Goal: Check status

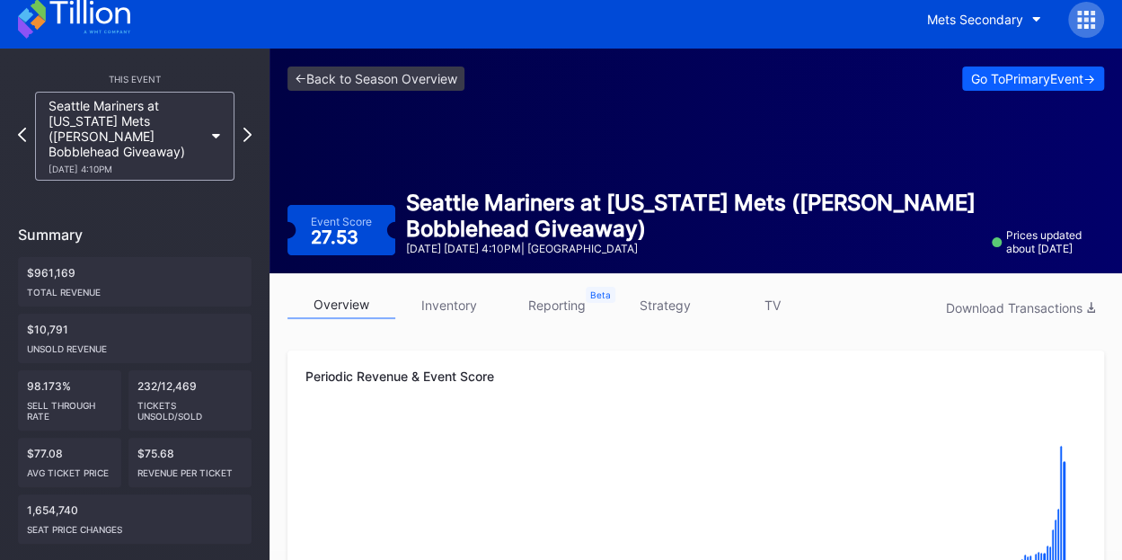
scroll to position [11, 0]
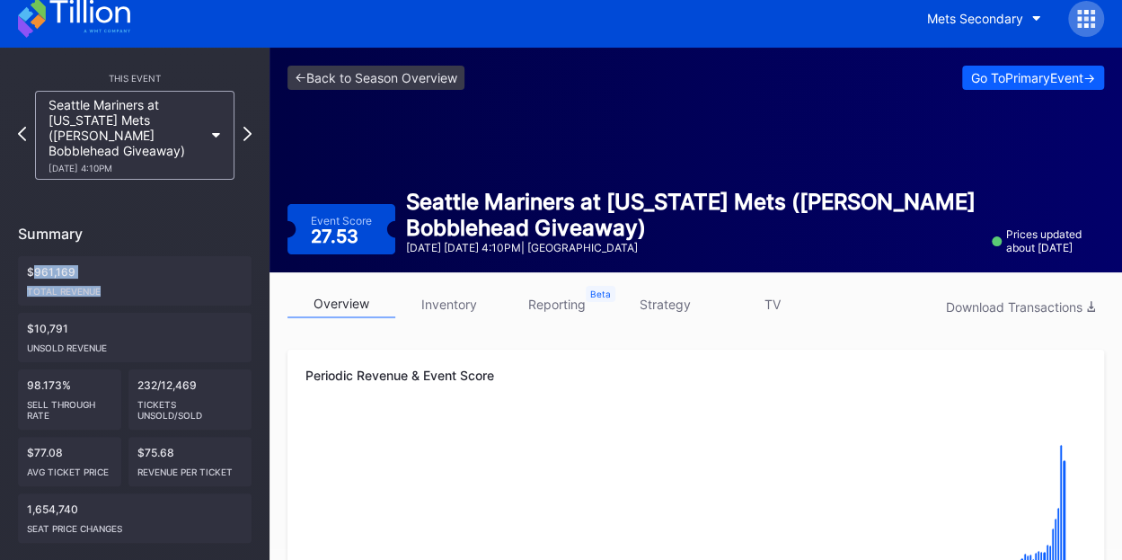
drag, startPoint x: 113, startPoint y: 279, endPoint x: 33, endPoint y: 248, distance: 85.9
click at [33, 256] on div "$961,169 Total Revenue" at bounding box center [135, 280] width 234 height 49
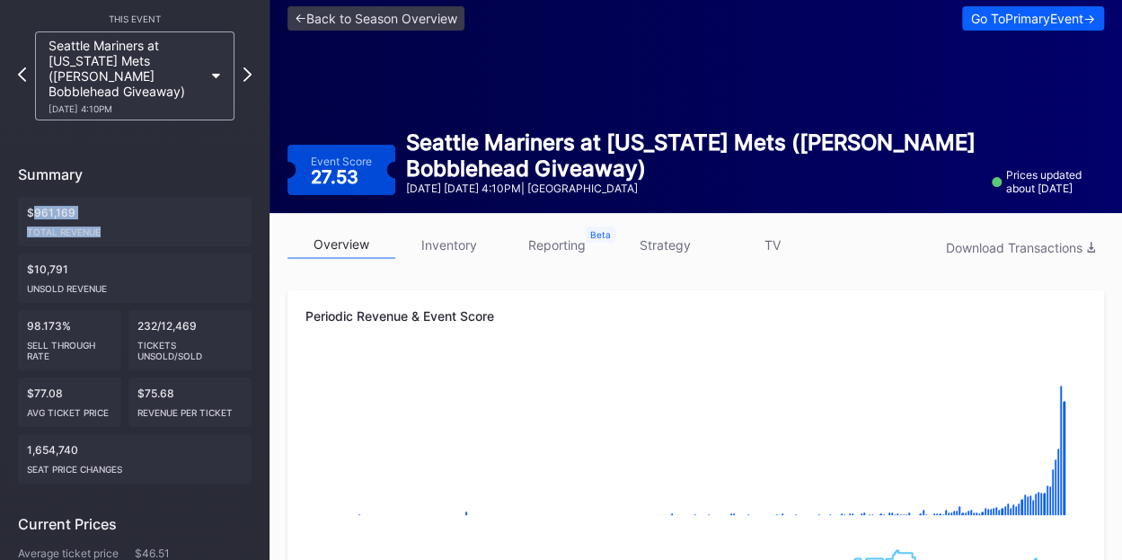
scroll to position [72, 0]
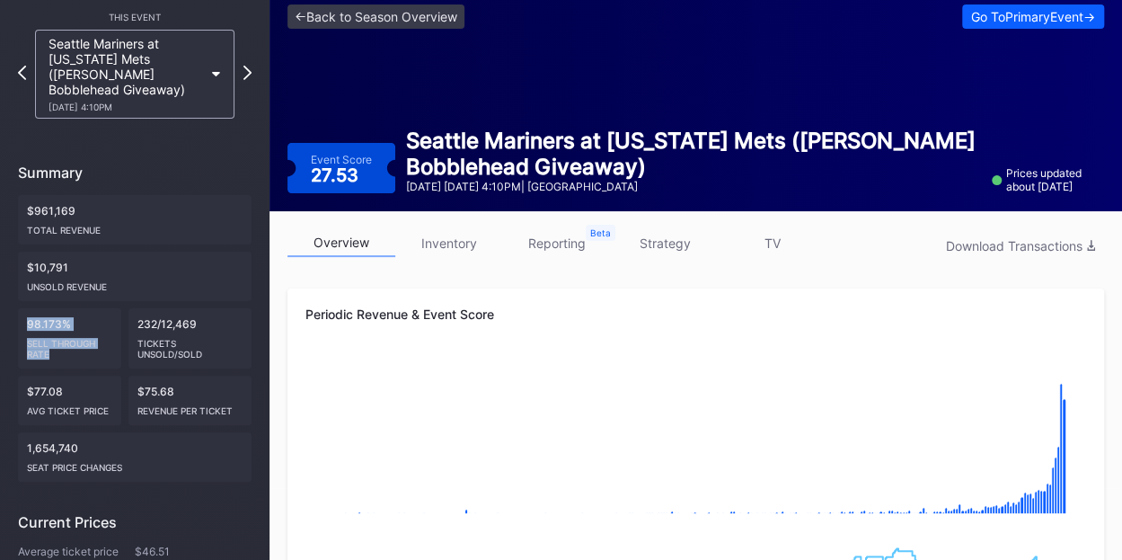
drag, startPoint x: 51, startPoint y: 338, endPoint x: 25, endPoint y: 299, distance: 46.6
click at [25, 308] on div "98.173% Sell Through Rate" at bounding box center [69, 338] width 103 height 60
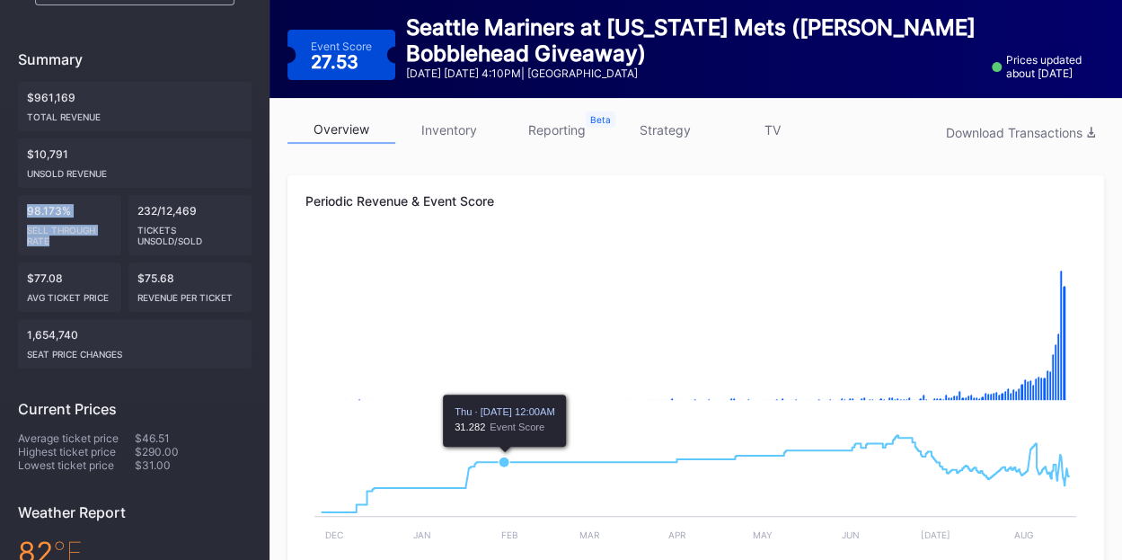
scroll to position [182, 0]
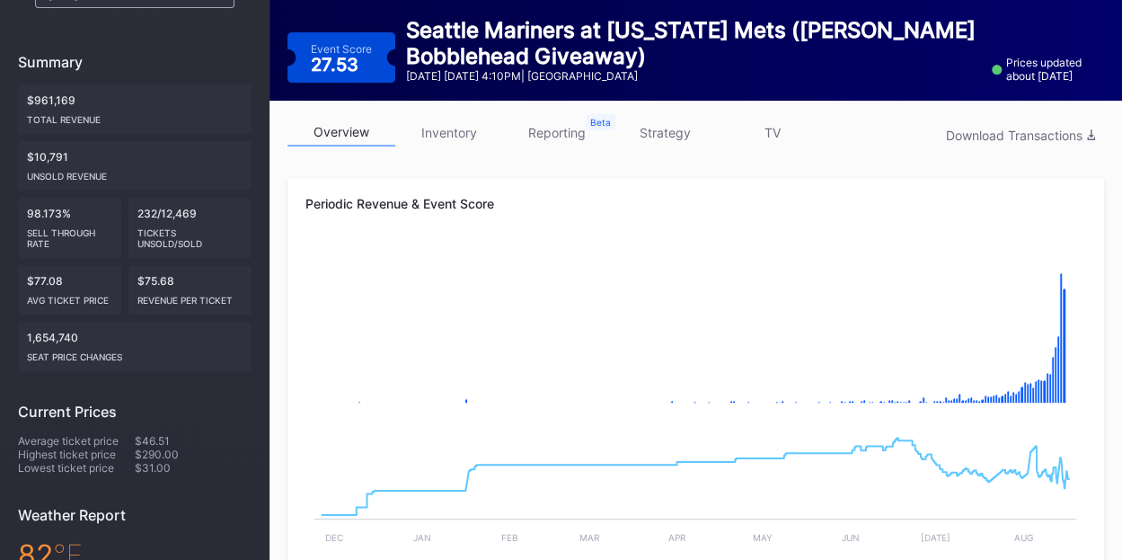
drag, startPoint x: 643, startPoint y: 60, endPoint x: 769, endPoint y: 30, distance: 129.4
drag, startPoint x: 769, startPoint y: 30, endPoint x: 758, endPoint y: 49, distance: 22.5
click at [758, 49] on div "Seattle Mariners at [US_STATE] Mets ([PERSON_NAME] Bobblehead Giveaway)" at bounding box center [693, 43] width 575 height 52
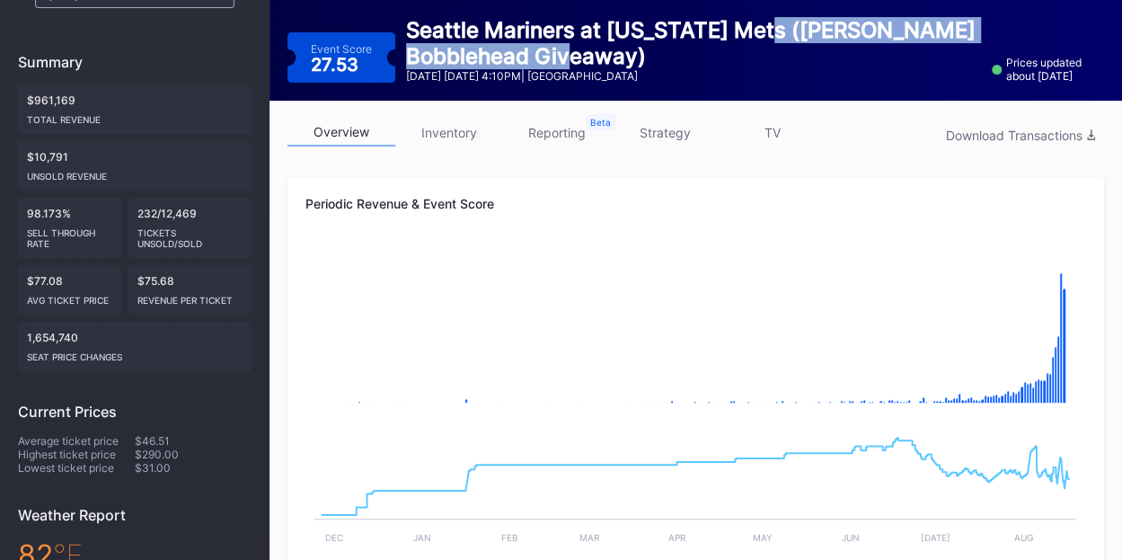
drag, startPoint x: 764, startPoint y: 54, endPoint x: 771, endPoint y: 26, distance: 28.5
click at [771, 26] on div "Seattle Mariners at [US_STATE] Mets ([PERSON_NAME] Bobblehead Giveaway)" at bounding box center [693, 43] width 575 height 52
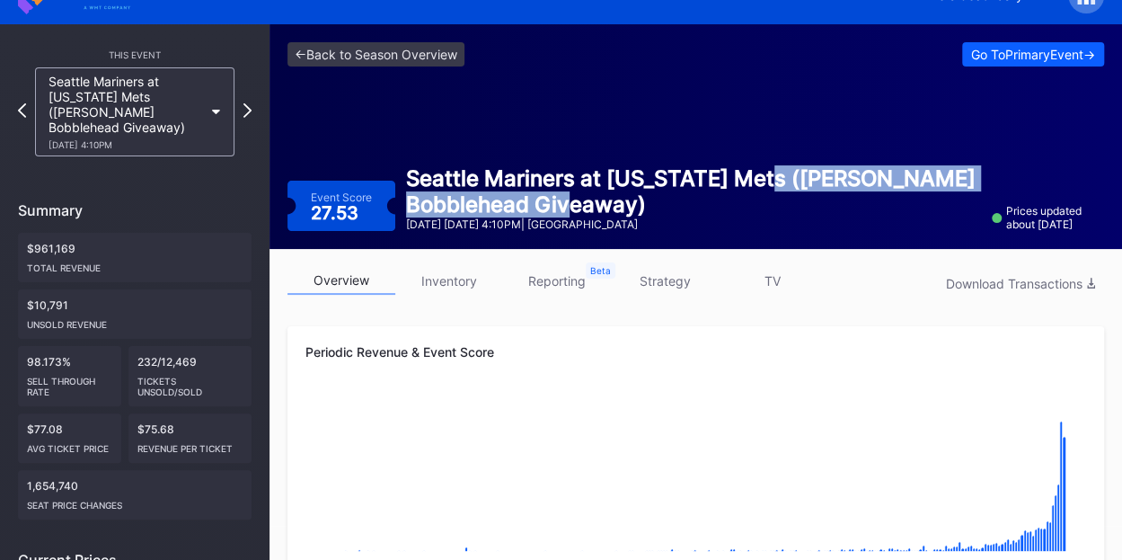
scroll to position [0, 0]
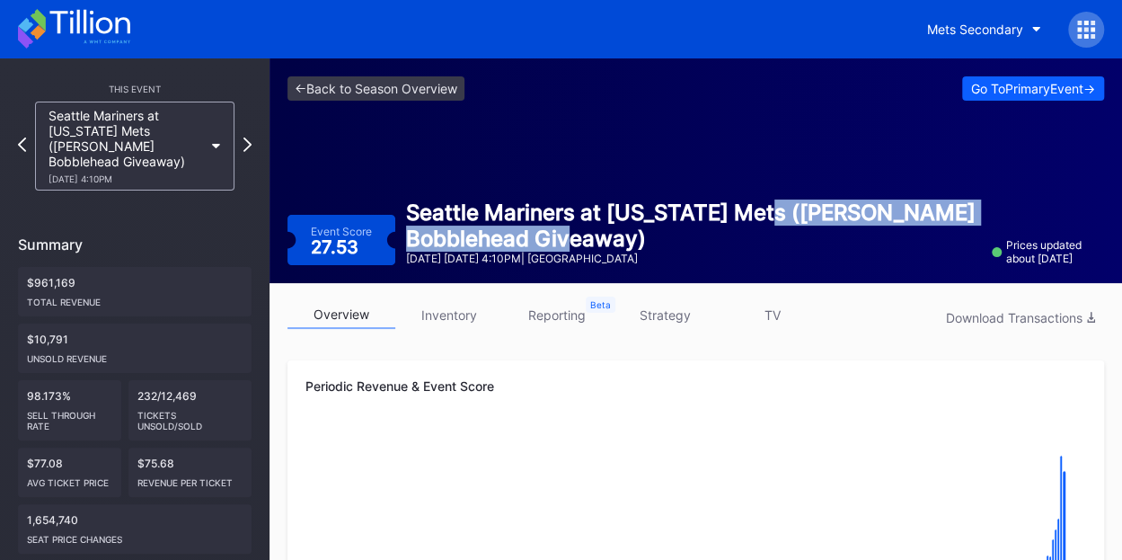
click at [72, 24] on icon at bounding box center [89, 22] width 80 height 24
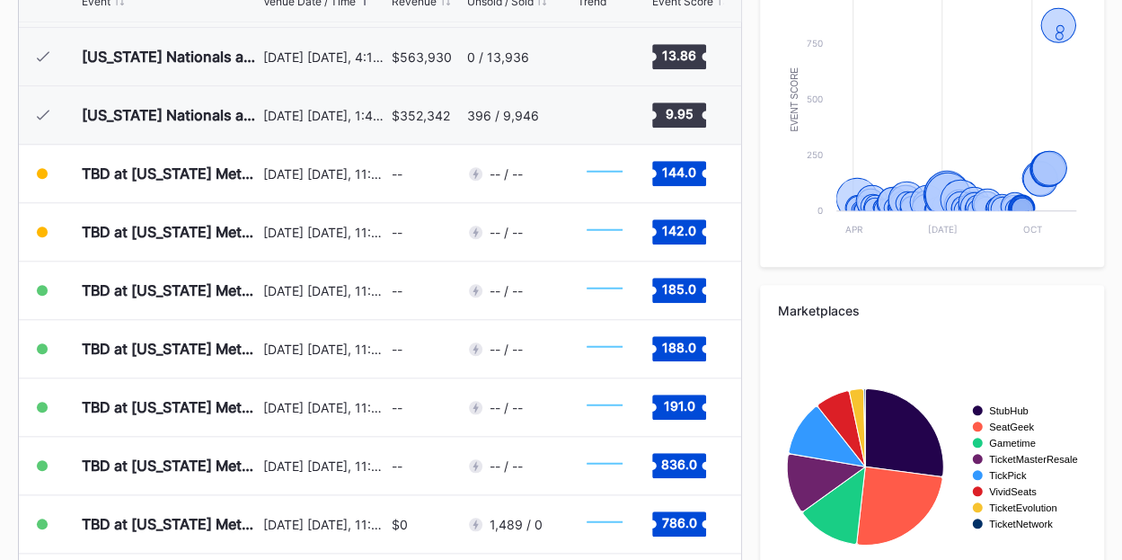
scroll to position [797, 0]
